Goal: Information Seeking & Learning: Learn about a topic

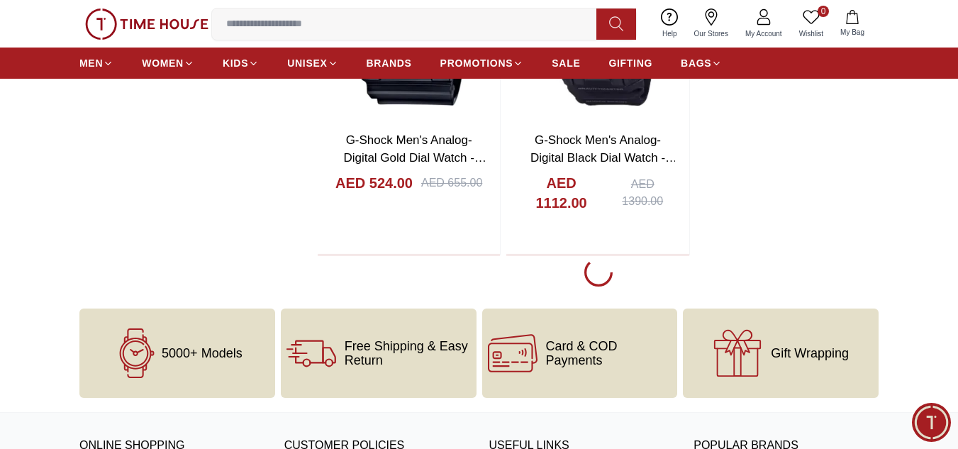
scroll to position [3121, 0]
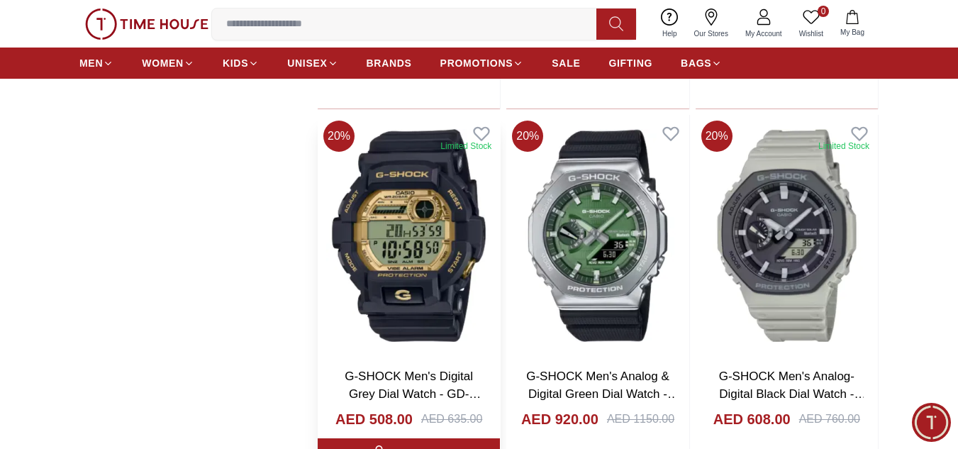
scroll to position [7590, 0]
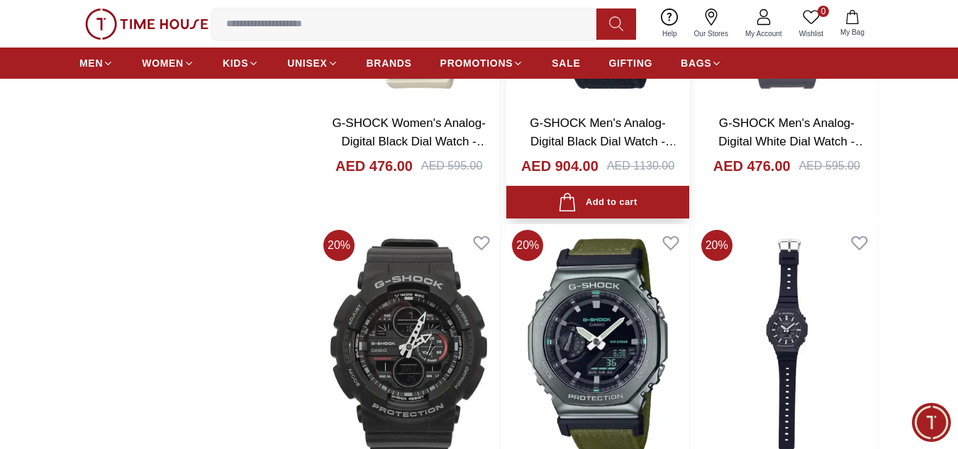
scroll to position [11492, 0]
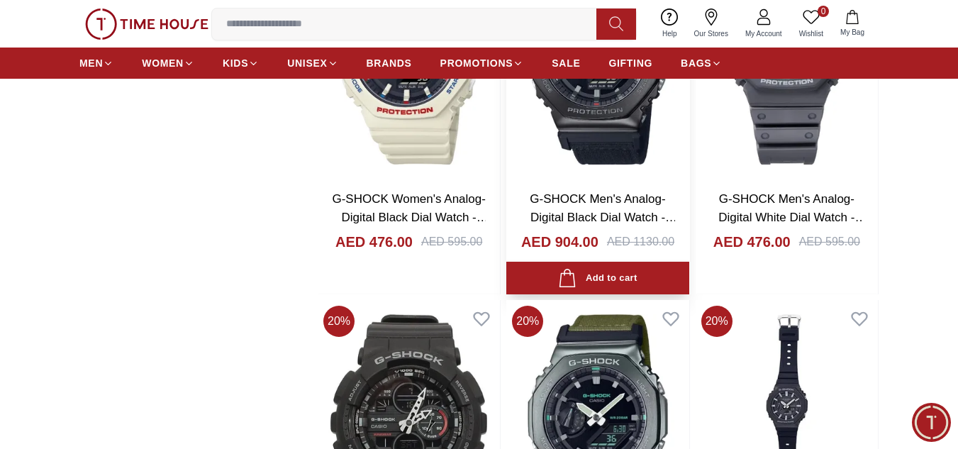
click at [594, 152] on img at bounding box center [598, 58] width 182 height 241
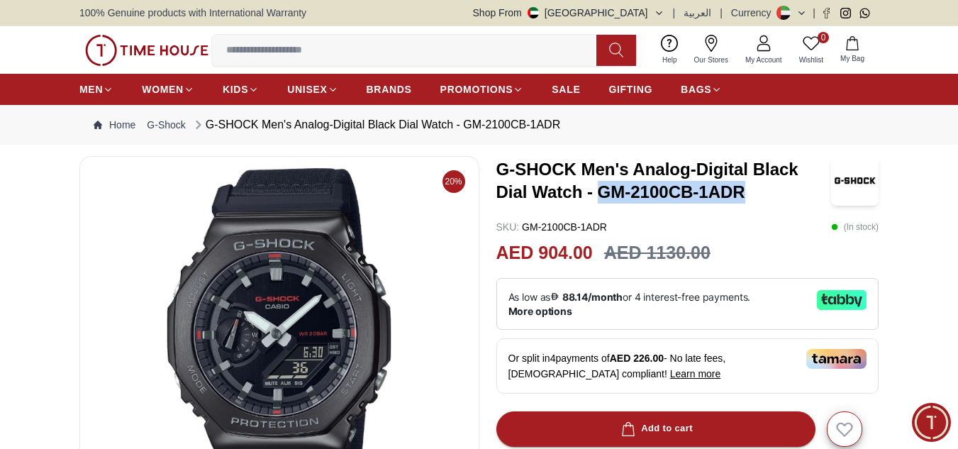
drag, startPoint x: 598, startPoint y: 192, endPoint x: 749, endPoint y: 186, distance: 151.2
click at [749, 186] on h3 "G-SHOCK Men's Analog-Digital Black Dial Watch - GM-2100CB-1ADR" at bounding box center [665, 180] width 336 height 45
copy h3 "GM-2100CB-1ADR"
